Goal: Check status: Check status

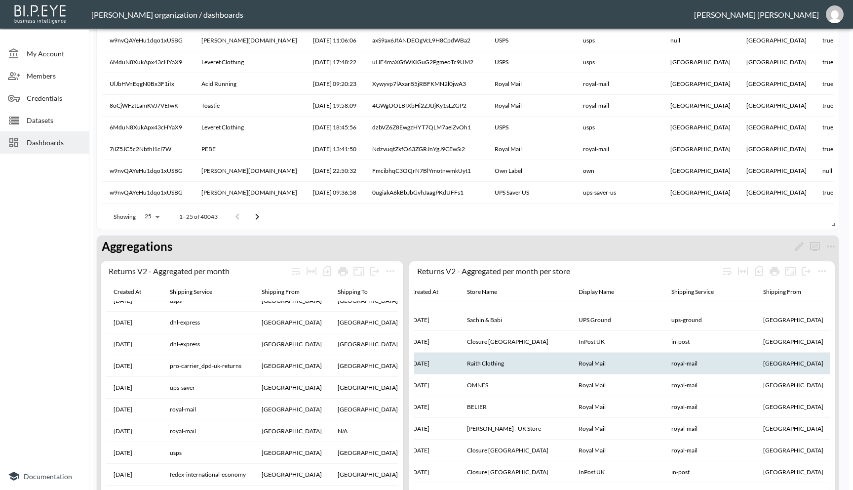
scroll to position [57, 0]
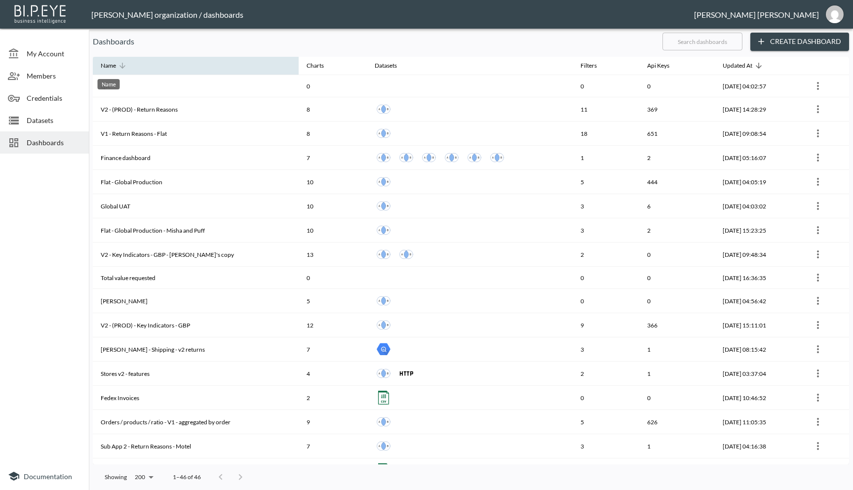
click at [111, 66] on div "Name" at bounding box center [108, 66] width 15 height 12
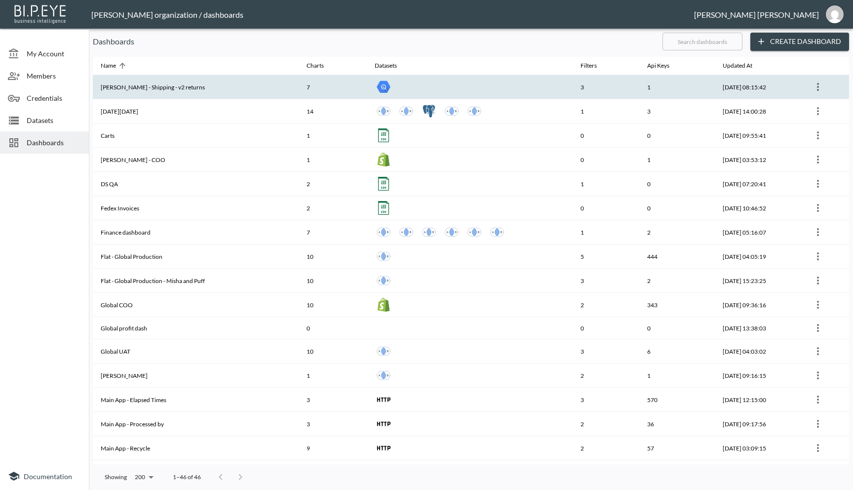
click at [168, 88] on th "[PERSON_NAME] - Shipping - v2 returns" at bounding box center [196, 87] width 206 height 24
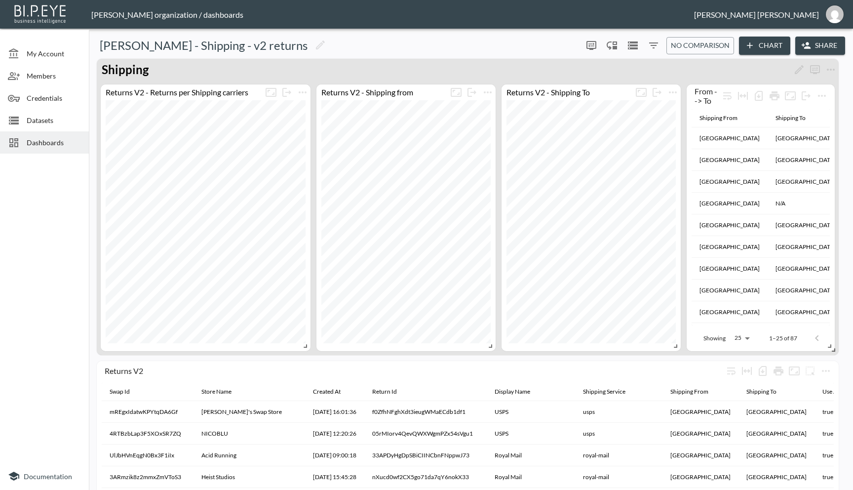
click at [652, 47] on icon "Filters" at bounding box center [653, 45] width 9 height 6
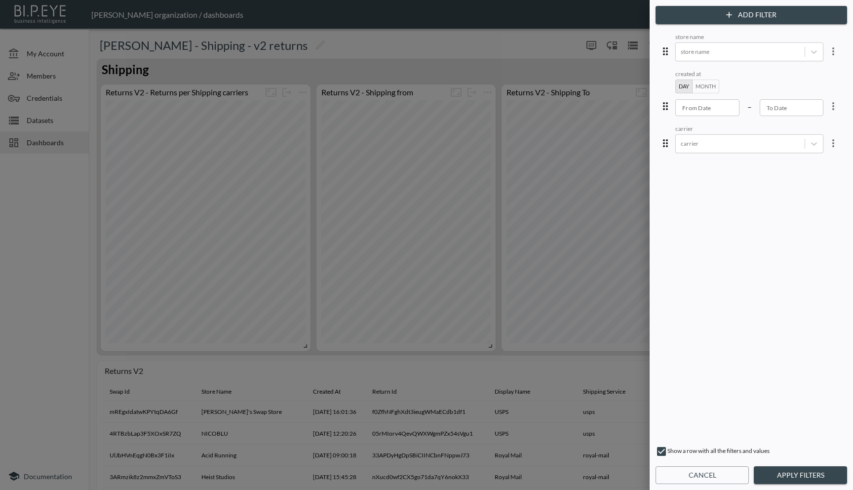
click at [560, 61] on div at bounding box center [426, 245] width 853 height 490
click at [671, 475] on button "Cancel" at bounding box center [701, 475] width 93 height 18
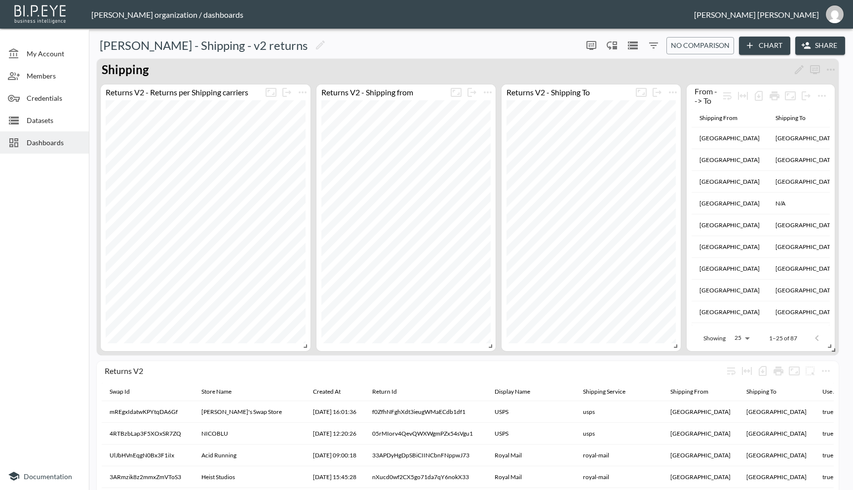
click at [755, 43] on button "Chart" at bounding box center [764, 46] width 51 height 18
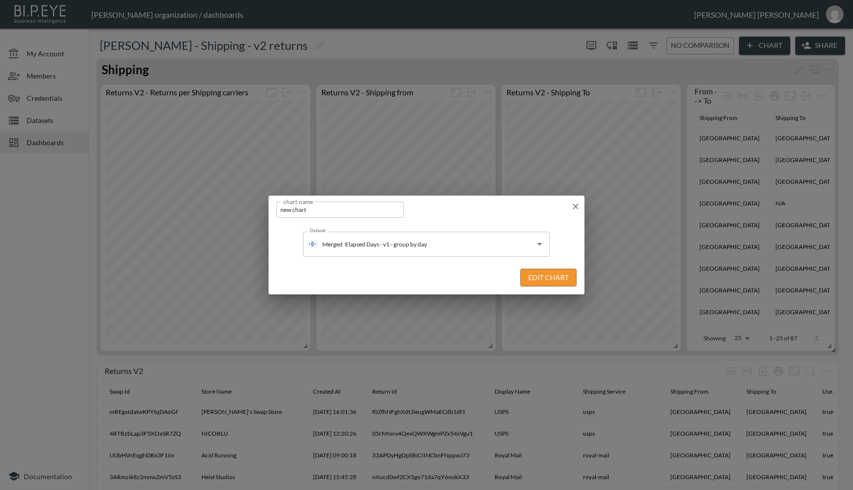
click at [577, 202] on icon "button" at bounding box center [576, 206] width 10 height 10
